Goal: Find specific page/section: Find specific page/section

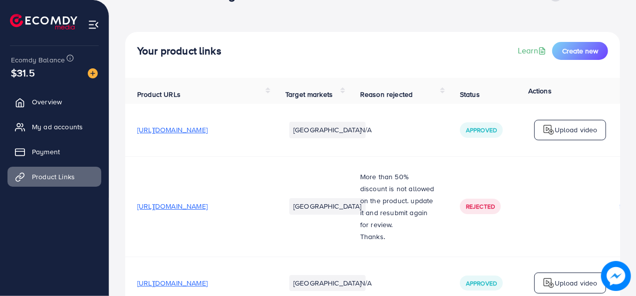
scroll to position [29, 0]
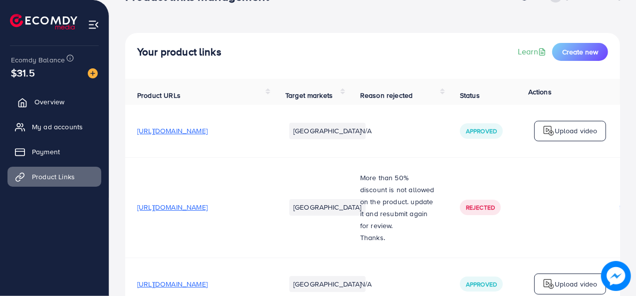
click at [66, 102] on link "Overview" at bounding box center [54, 102] width 94 height 20
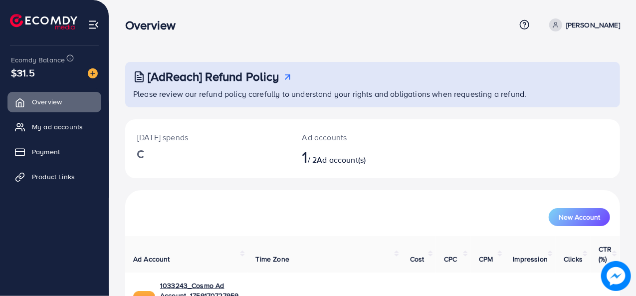
scroll to position [47, 0]
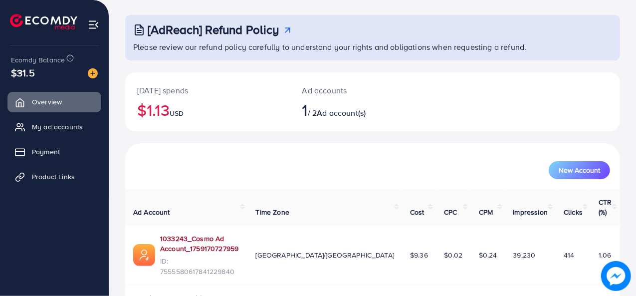
click at [240, 234] on link "1033243_Cosmo Ad Account_1759170727959" at bounding box center [200, 244] width 80 height 20
